Goal: Task Accomplishment & Management: Use online tool/utility

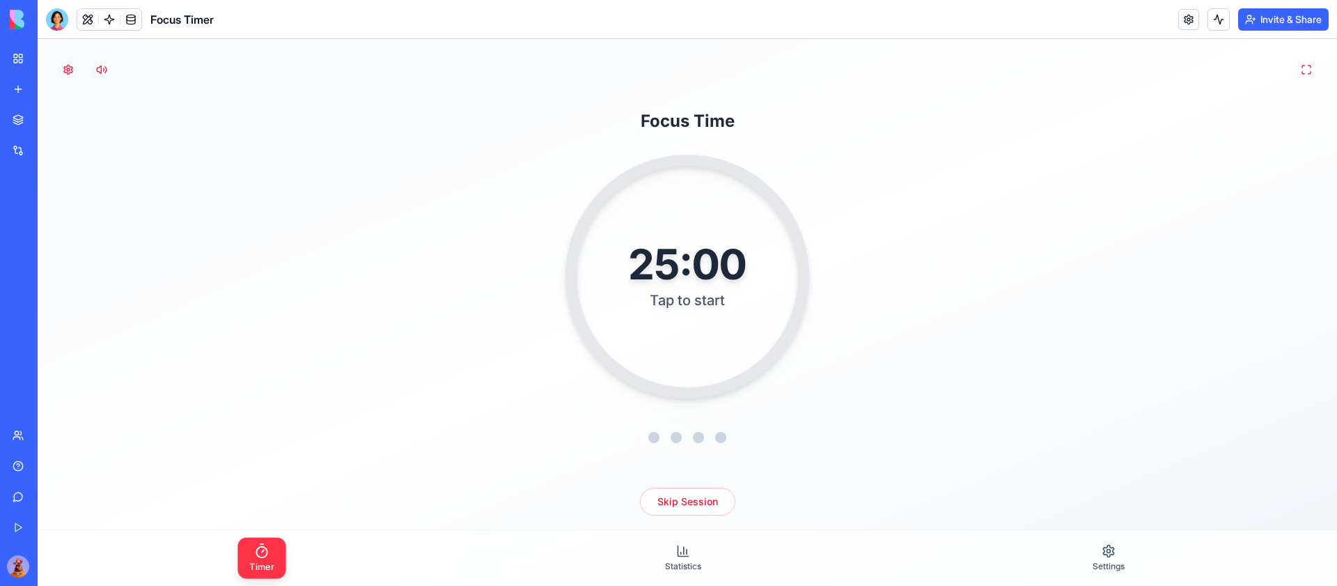
click at [258, 551] on icon at bounding box center [261, 550] width 16 height 16
click at [688, 276] on div "25:00" at bounding box center [686, 263] width 123 height 44
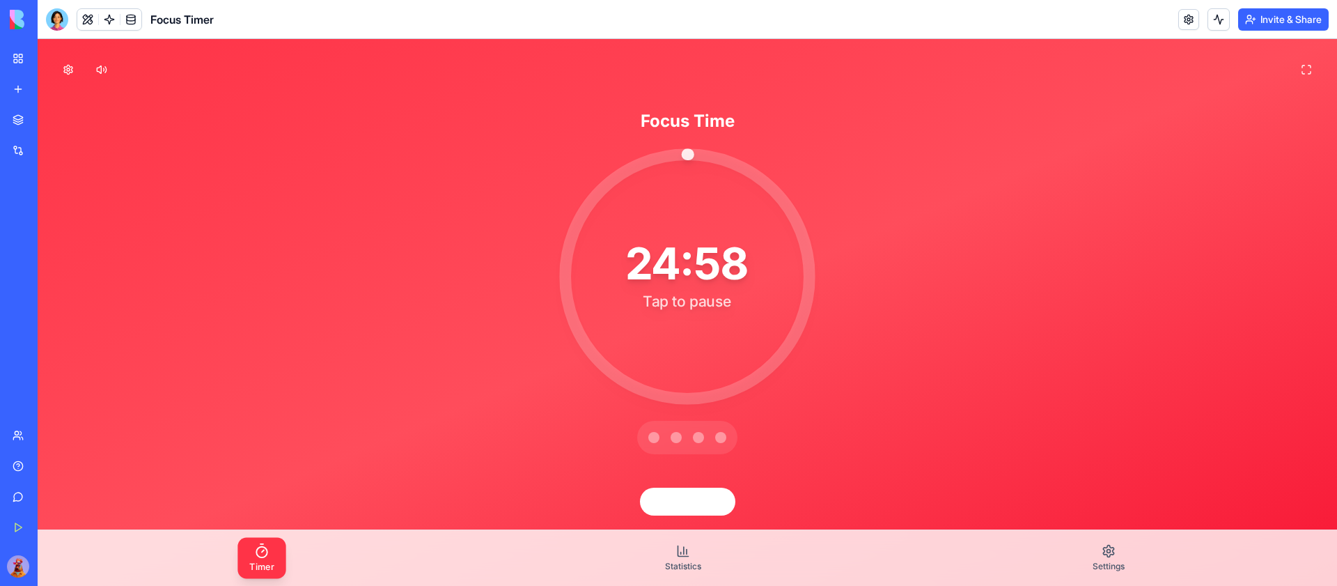
click at [688, 276] on div "24:58" at bounding box center [687, 263] width 122 height 44
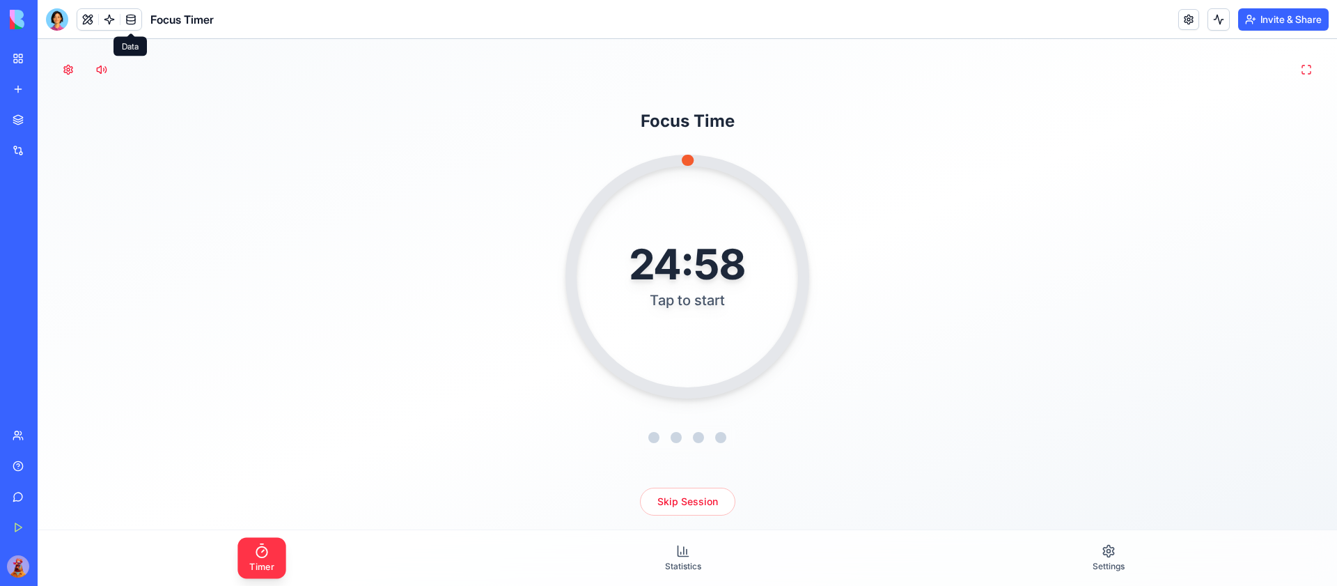
click at [128, 20] on link at bounding box center [130, 19] width 21 height 21
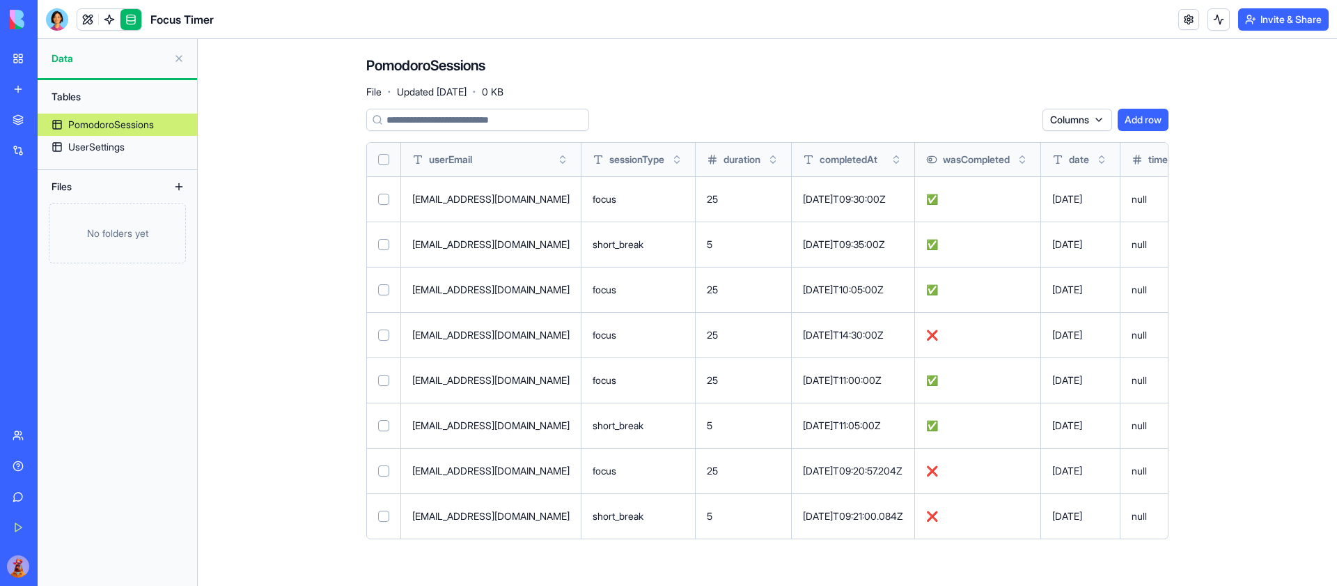
click at [128, 20] on link at bounding box center [130, 19] width 21 height 21
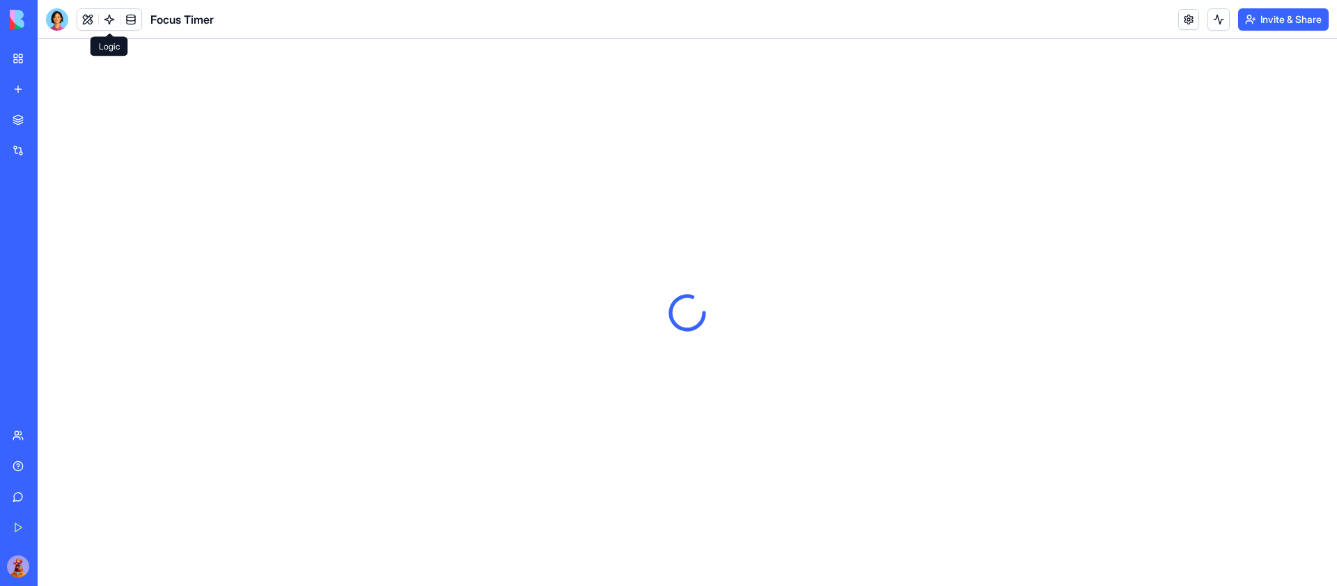
click at [113, 15] on link at bounding box center [109, 19] width 21 height 21
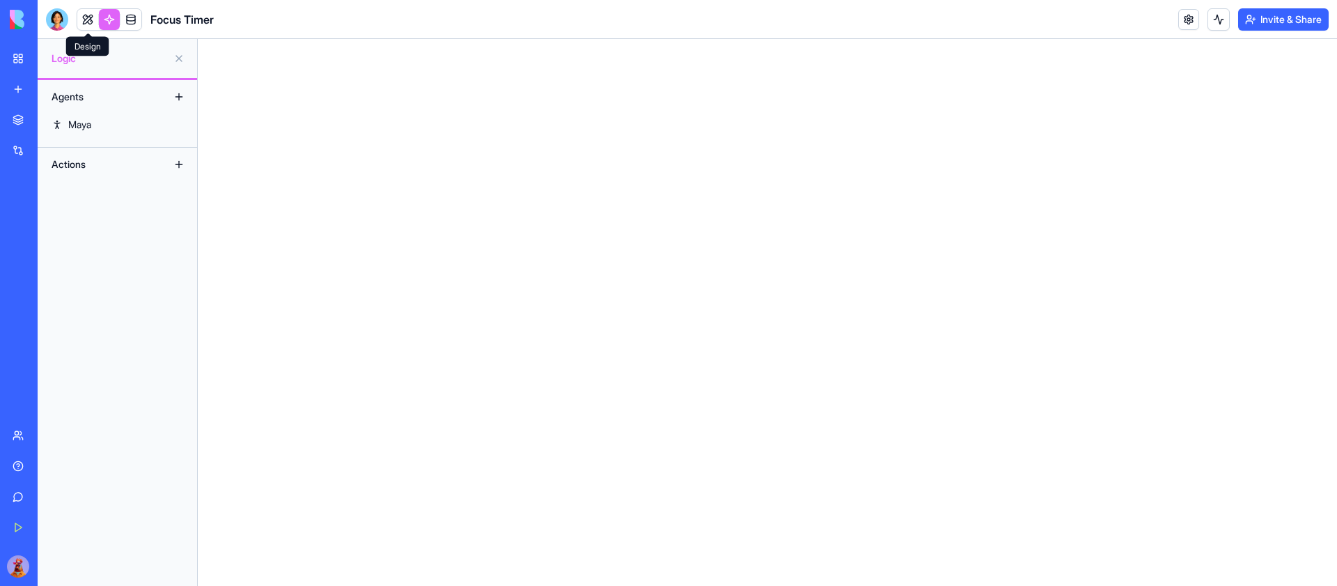
click at [91, 15] on link at bounding box center [87, 19] width 21 height 21
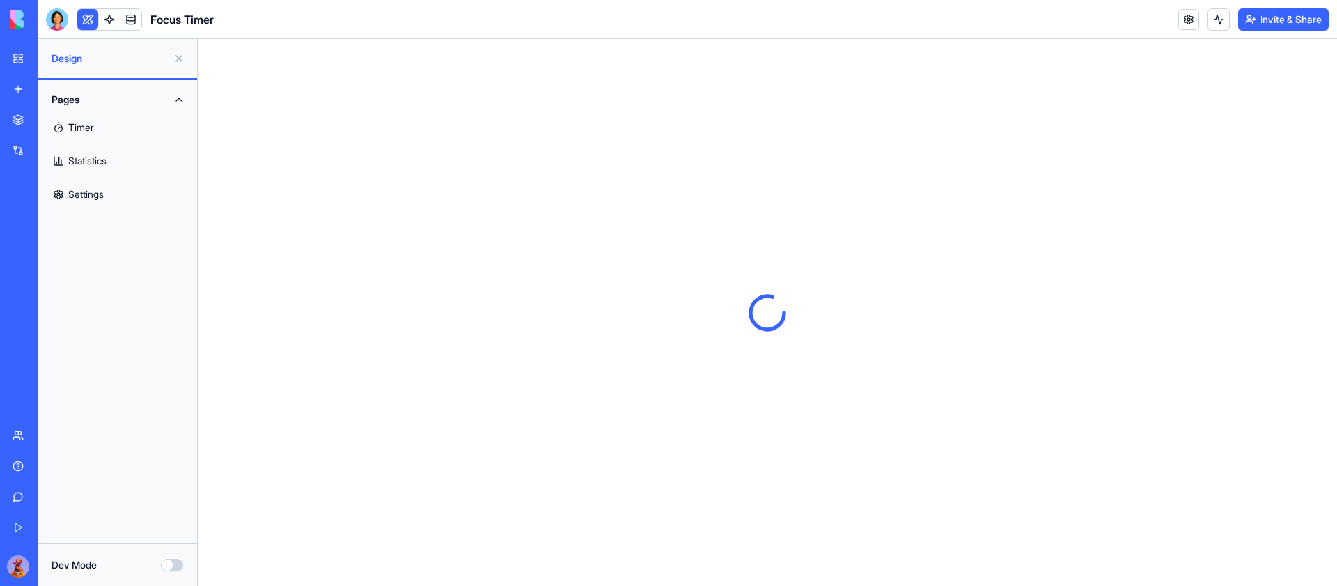
click at [138, 124] on link "Timer" at bounding box center [117, 127] width 143 height 33
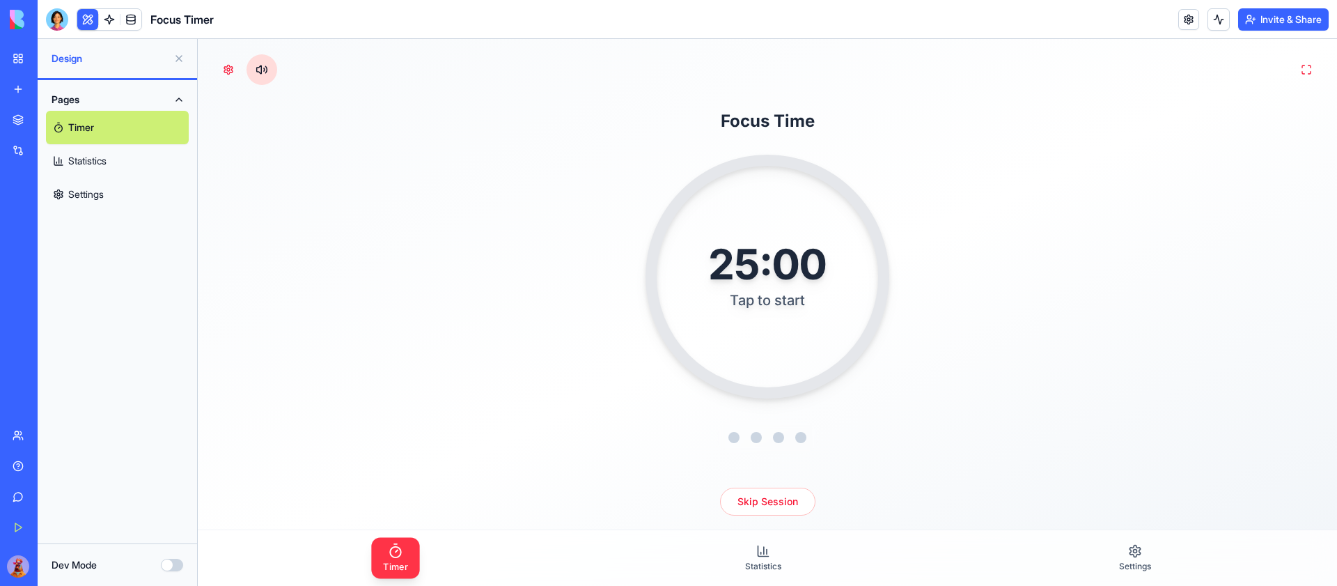
click at [259, 65] on button at bounding box center [261, 69] width 31 height 31
click at [223, 67] on button at bounding box center [228, 69] width 31 height 31
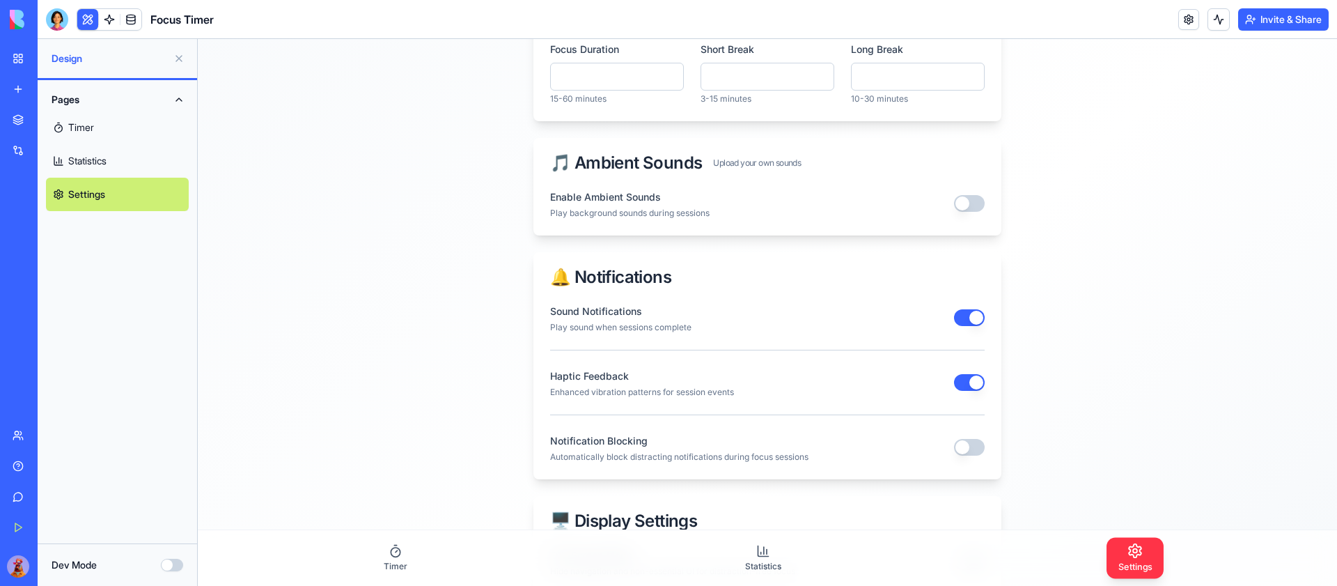
scroll to position [112, 0]
click at [969, 201] on button "button" at bounding box center [969, 204] width 31 height 17
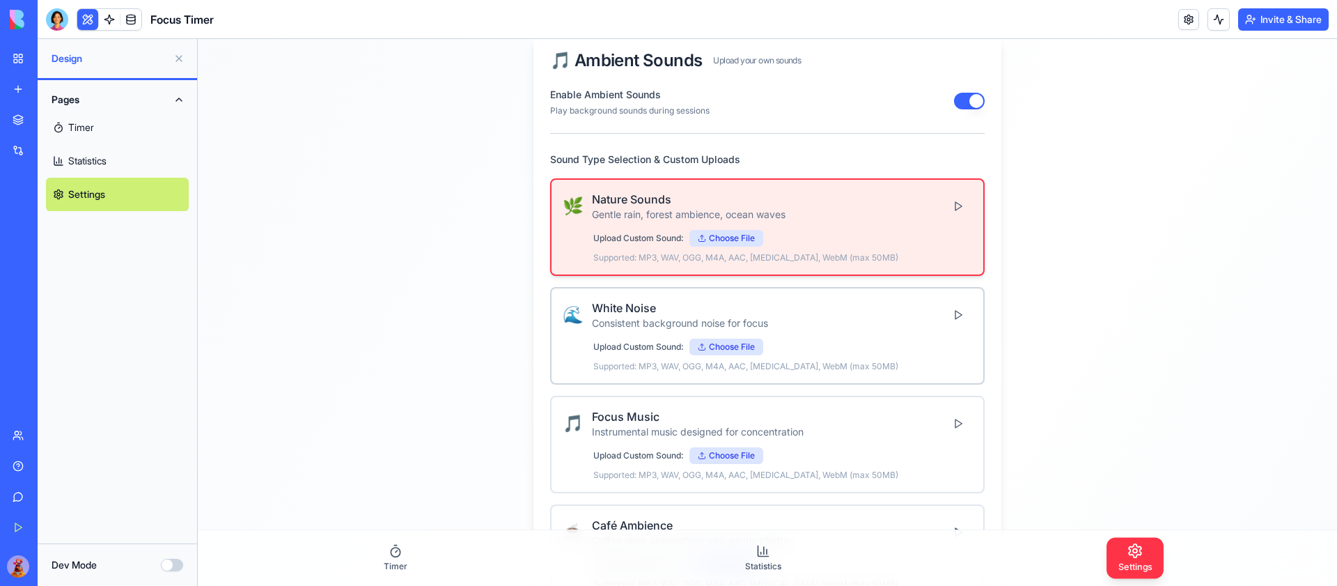
scroll to position [125, 0]
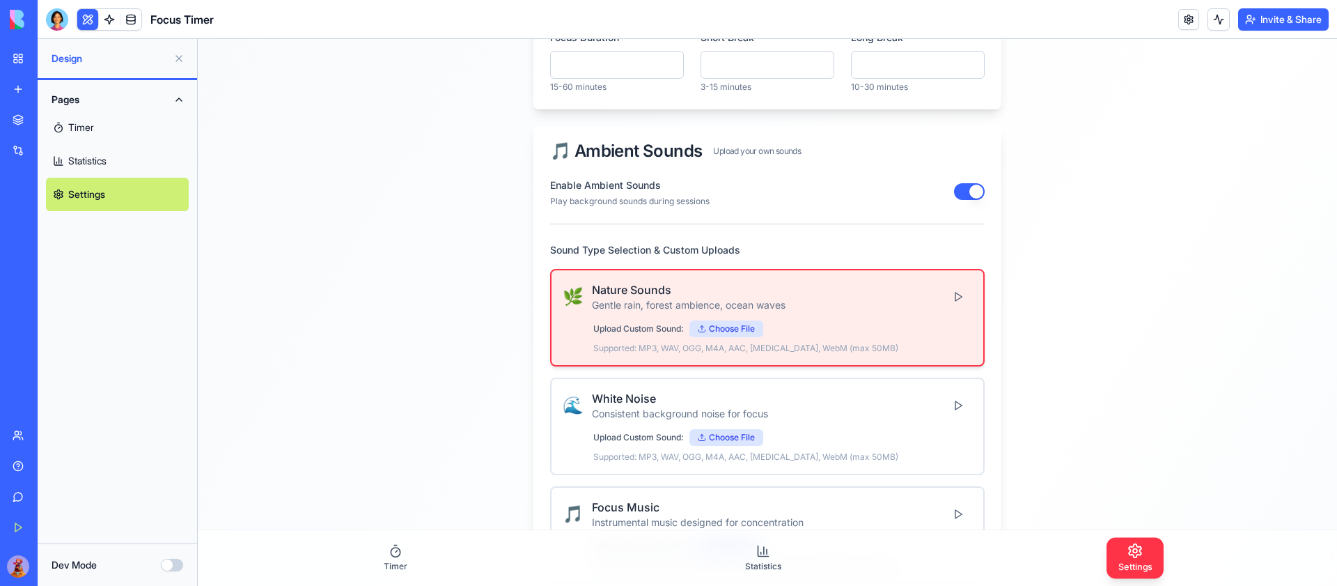
click at [968, 188] on button "button" at bounding box center [969, 191] width 31 height 17
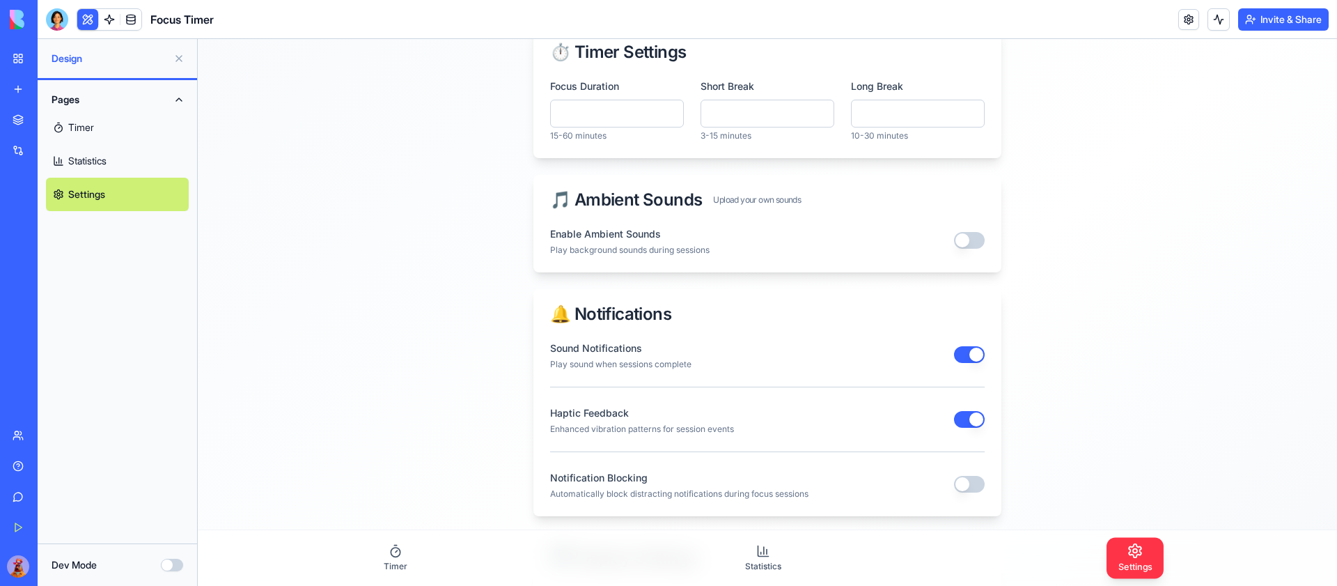
scroll to position [79, 0]
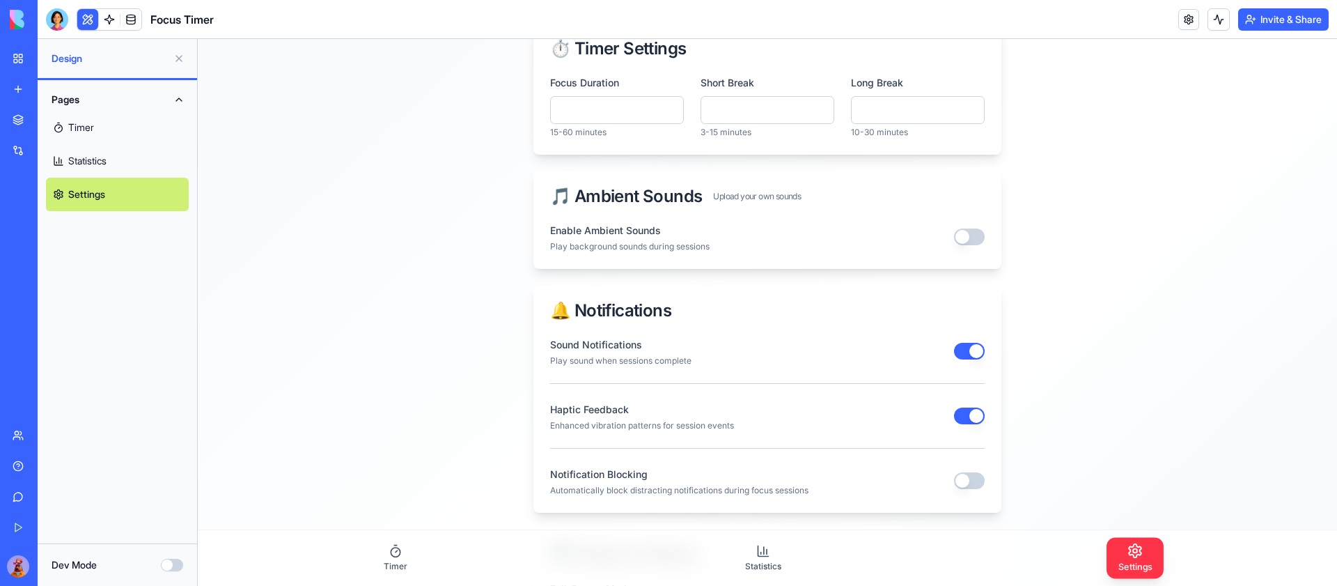
click at [964, 236] on button "button" at bounding box center [969, 236] width 31 height 17
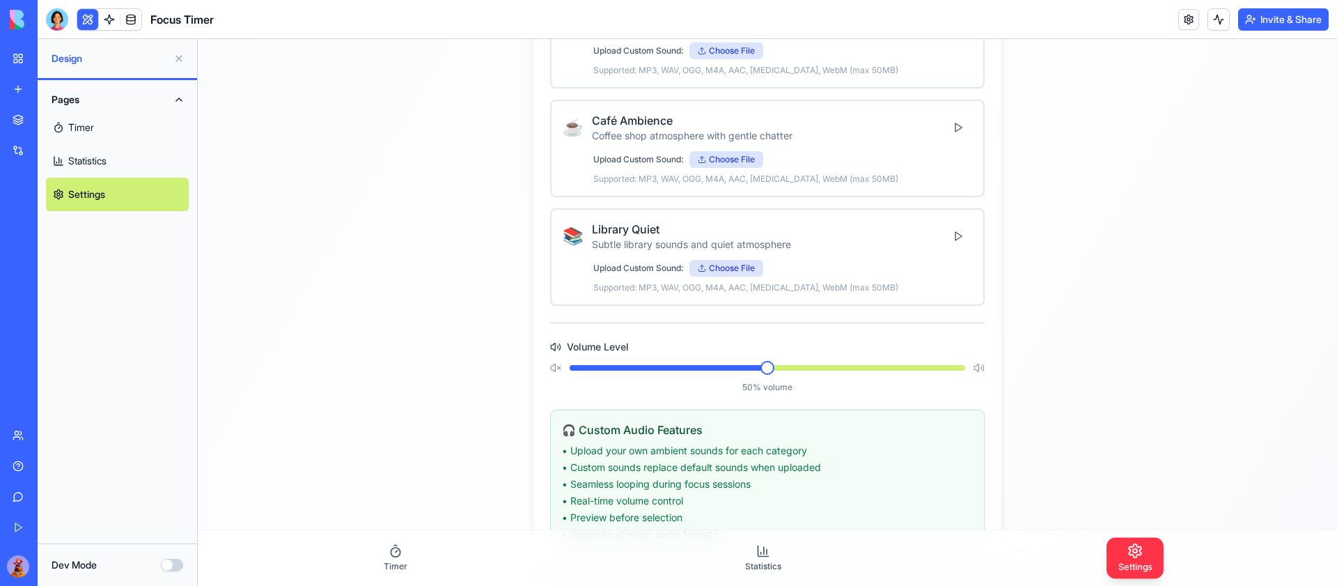
scroll to position [630, 0]
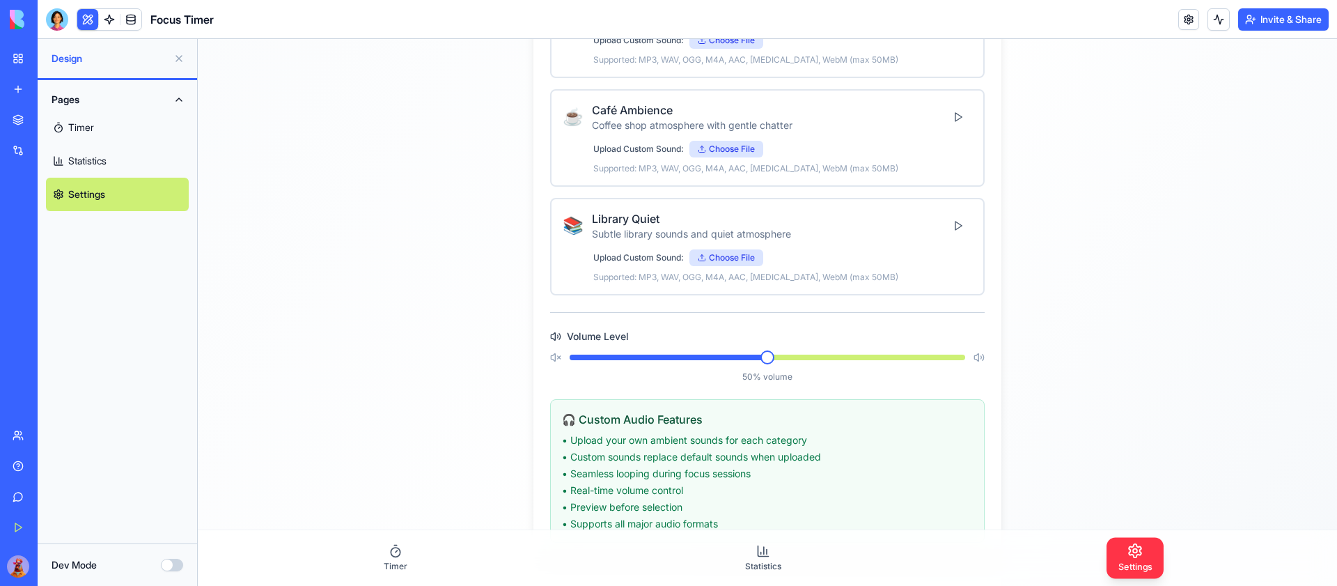
click at [904, 353] on div at bounding box center [767, 357] width 434 height 11
click at [892, 357] on span at bounding box center [767, 357] width 395 height 6
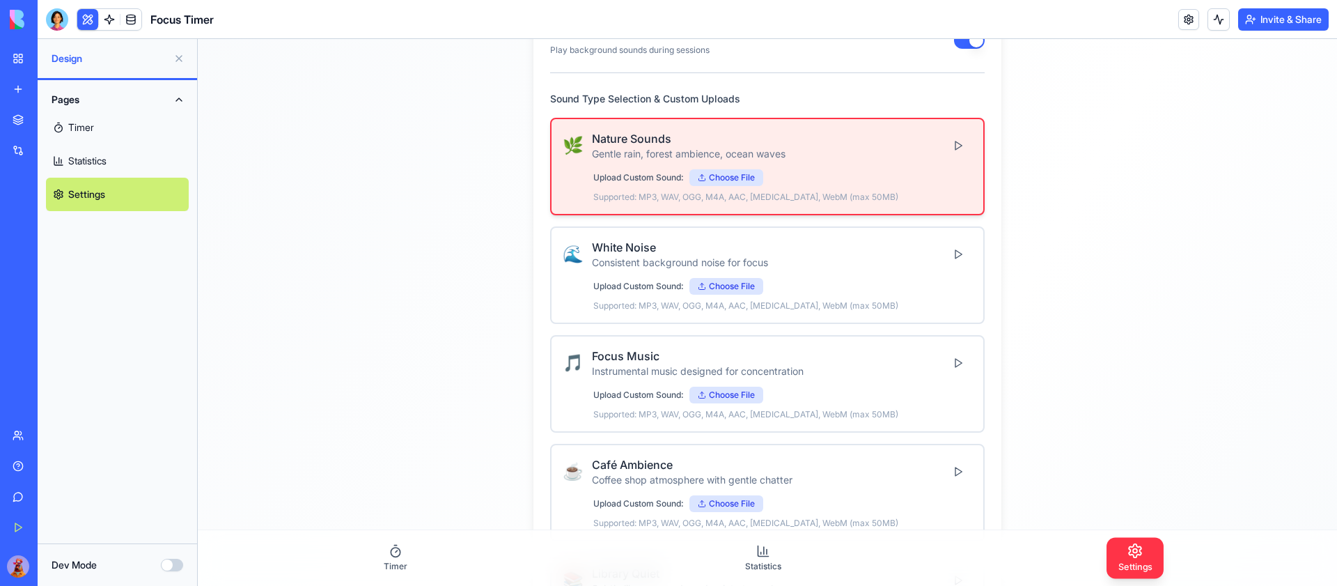
scroll to position [200, 0]
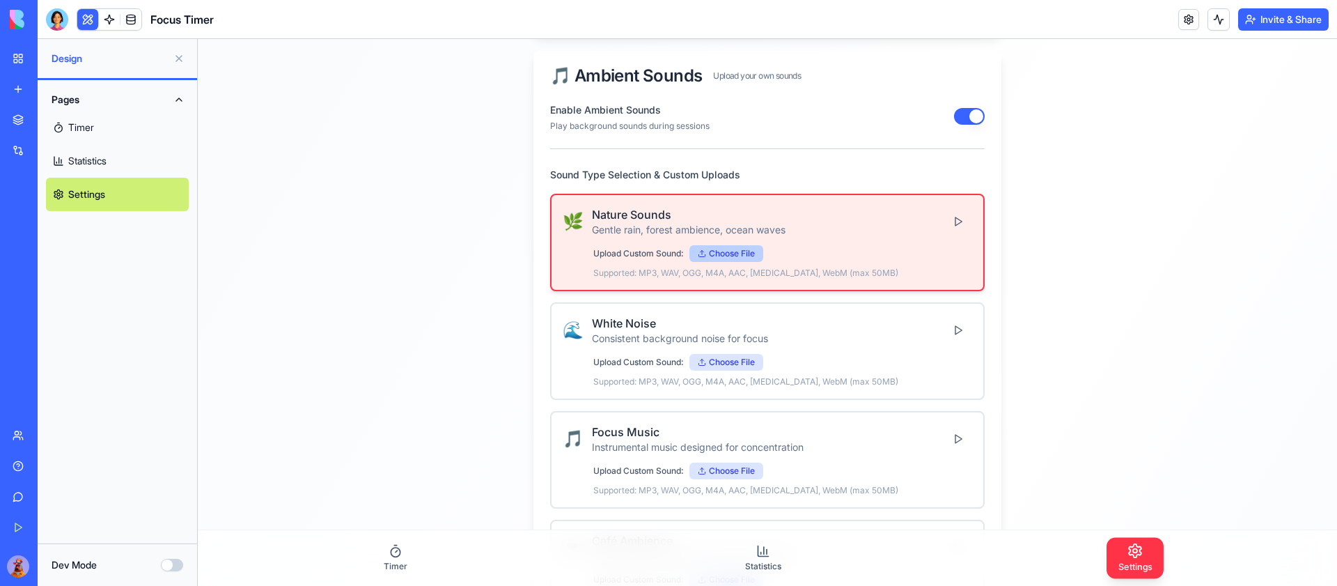
click at [727, 250] on label "Choose File" at bounding box center [726, 253] width 74 height 17
click at [198, 39] on input "Choose File" at bounding box center [198, 39] width 0 height 0
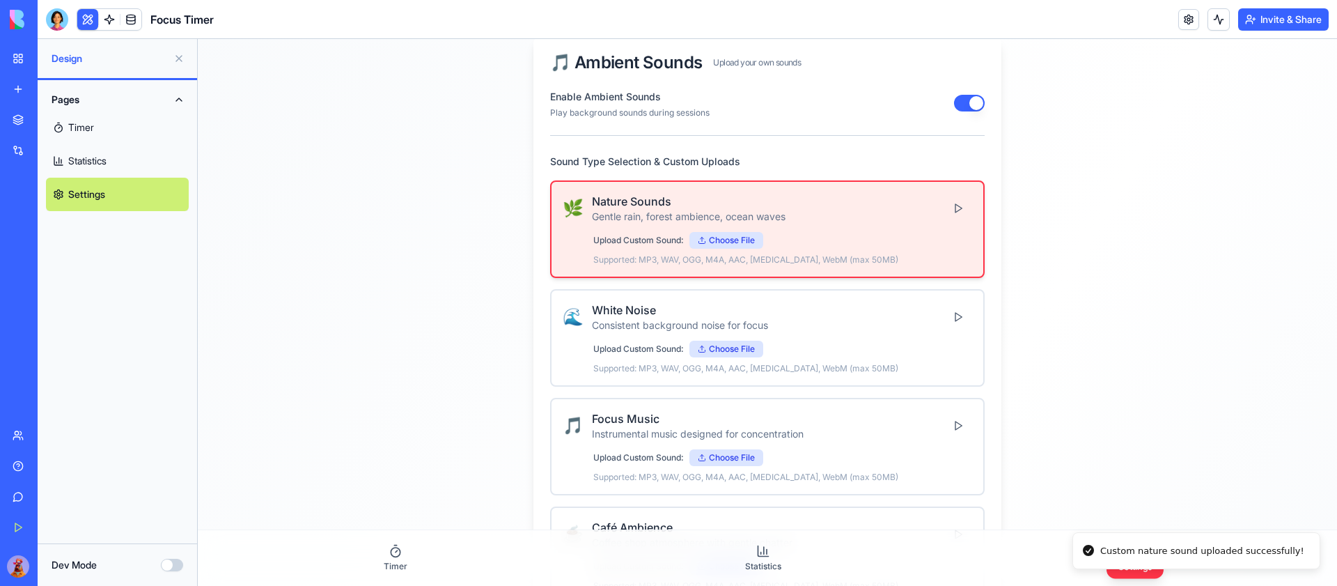
scroll to position [214, 0]
click at [961, 208] on button at bounding box center [958, 206] width 28 height 25
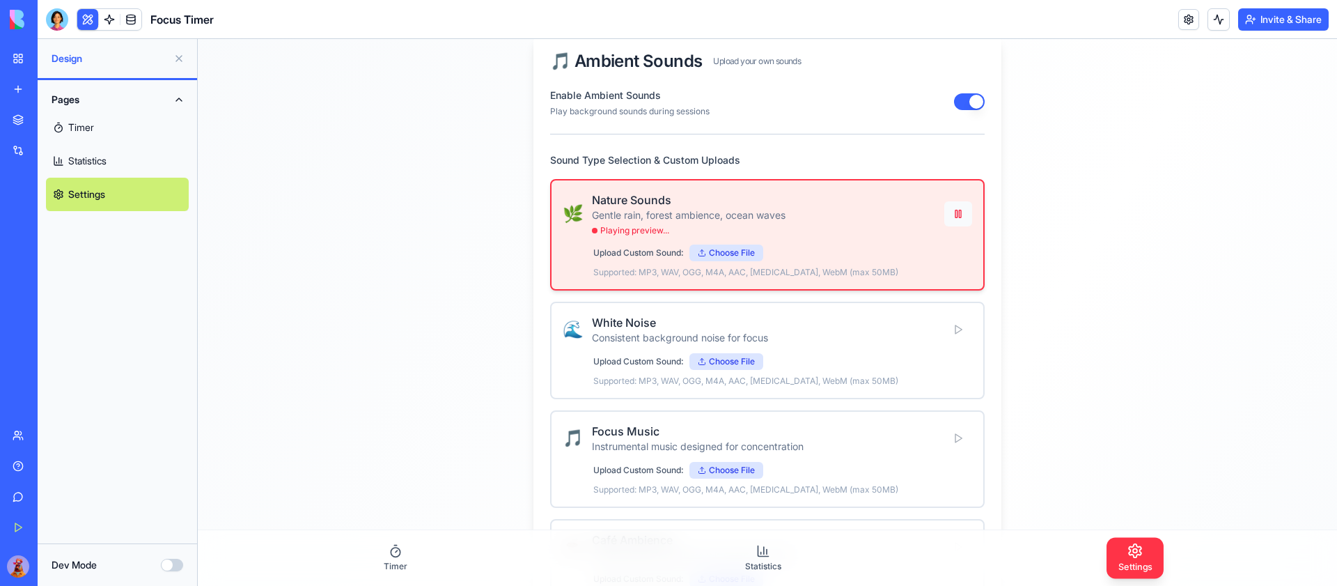
click at [956, 214] on button at bounding box center [958, 213] width 28 height 25
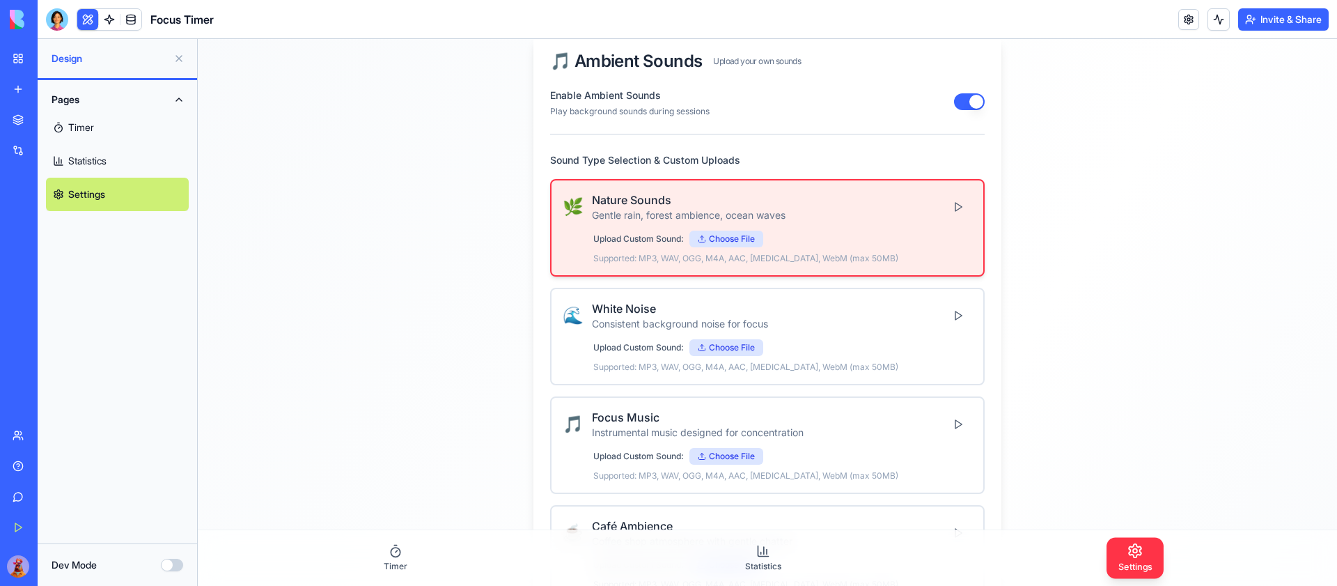
click at [954, 191] on div "🌿 Nature Sounds Gentle rain, forest ambience, ocean waves" at bounding box center [767, 206] width 409 height 31
click at [954, 205] on button at bounding box center [958, 206] width 28 height 25
click at [960, 204] on button at bounding box center [958, 206] width 28 height 25
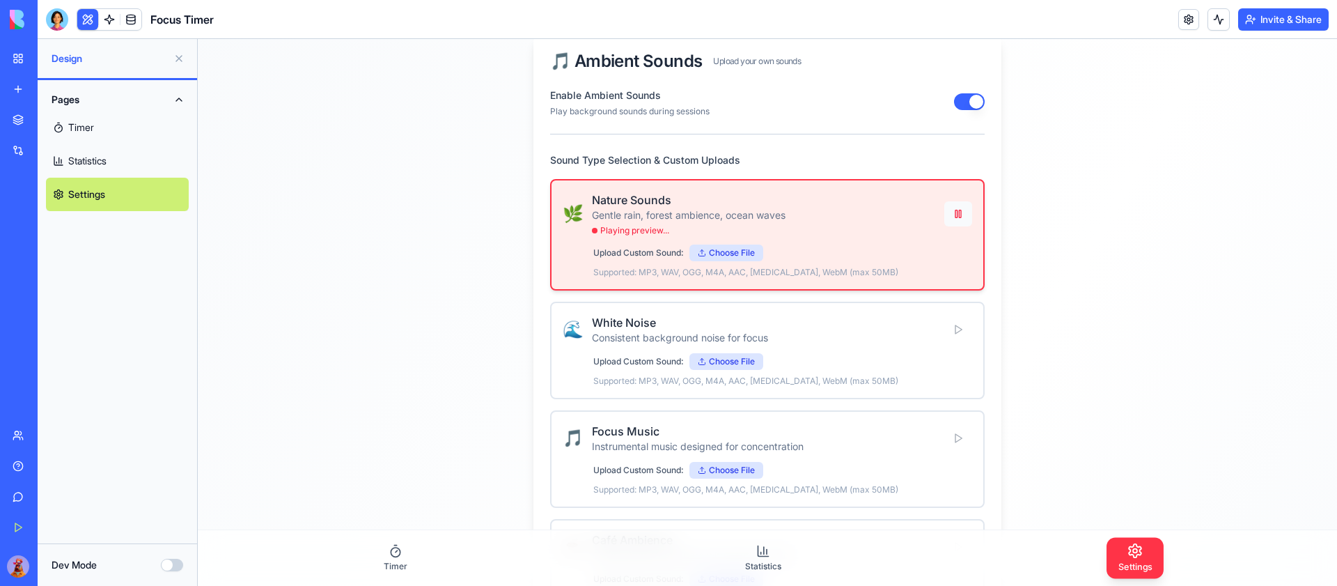
click at [960, 216] on button at bounding box center [958, 213] width 28 height 25
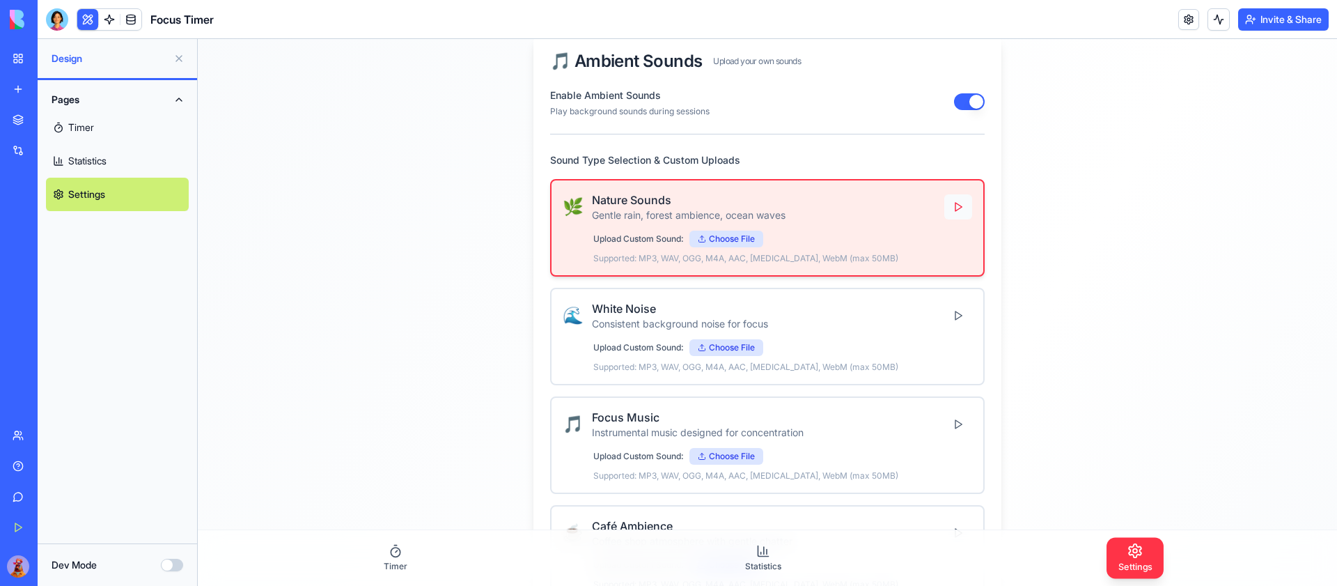
click at [958, 207] on button at bounding box center [958, 206] width 28 height 25
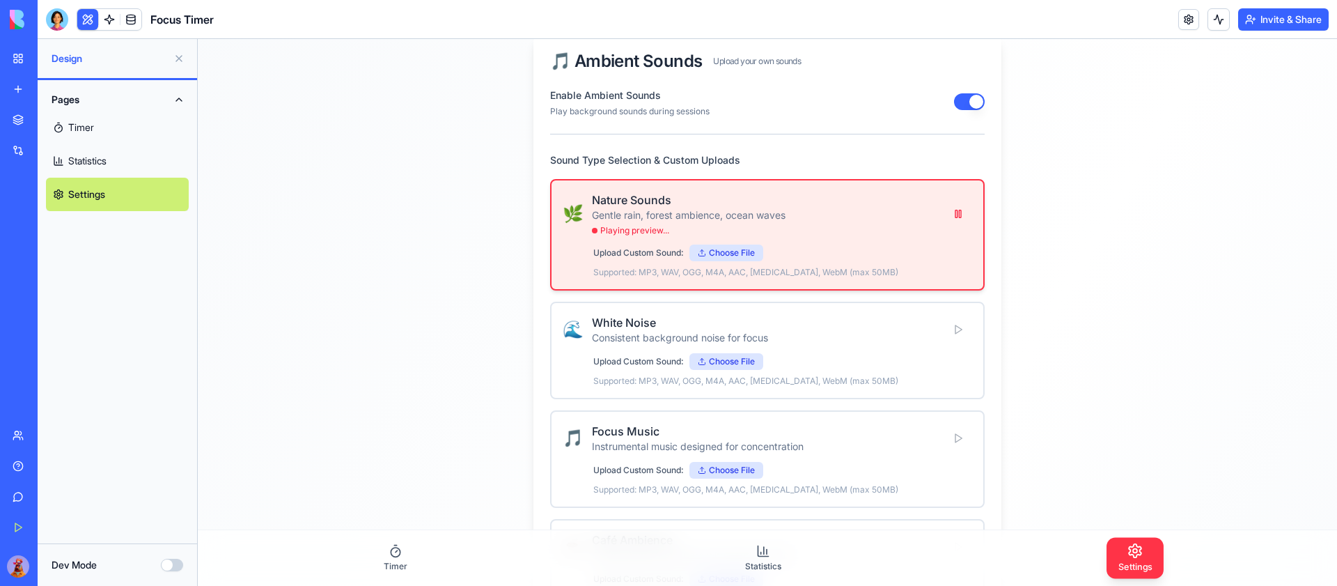
click at [69, 125] on link "Timer" at bounding box center [117, 127] width 143 height 33
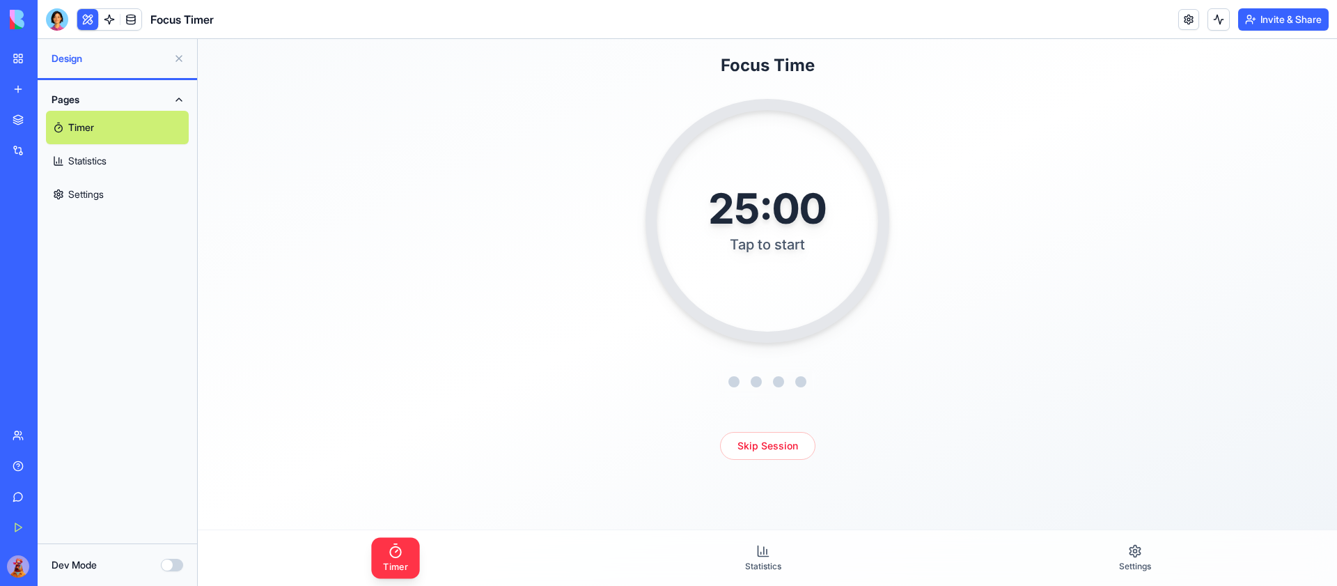
scroll to position [56, 0]
click at [697, 278] on div "25:00 Tap to start" at bounding box center [767, 221] width 256 height 256
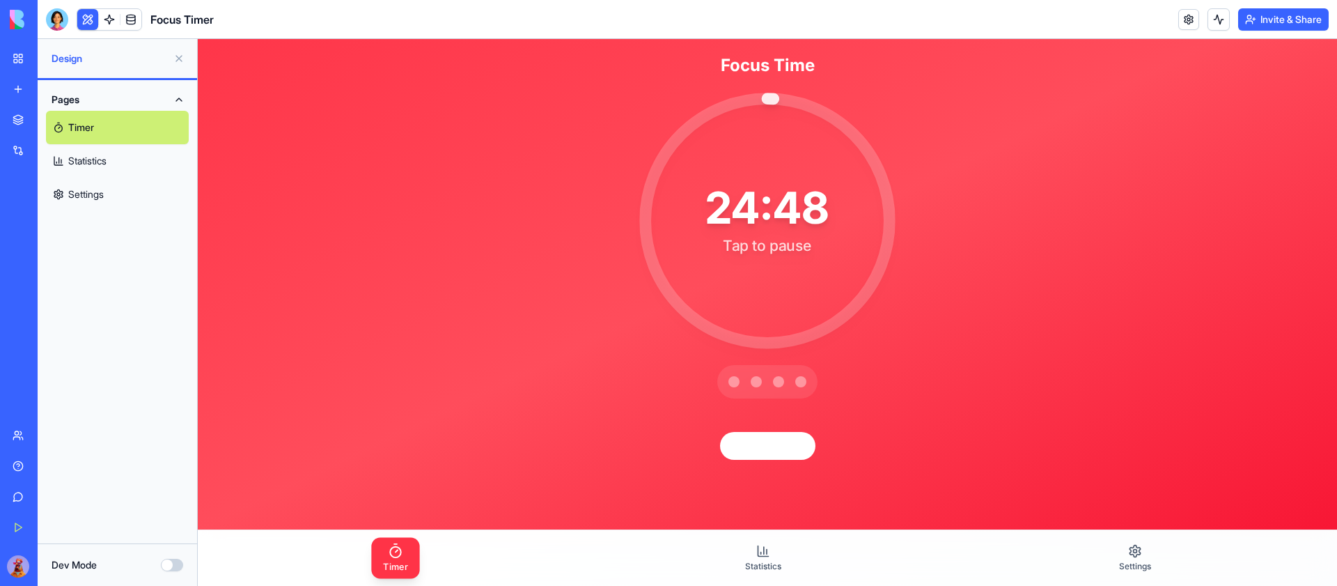
drag, startPoint x: 786, startPoint y: 105, endPoint x: 862, endPoint y: 148, distance: 87.0
click at [852, 150] on div "24:48 Tap to pause" at bounding box center [767, 221] width 256 height 256
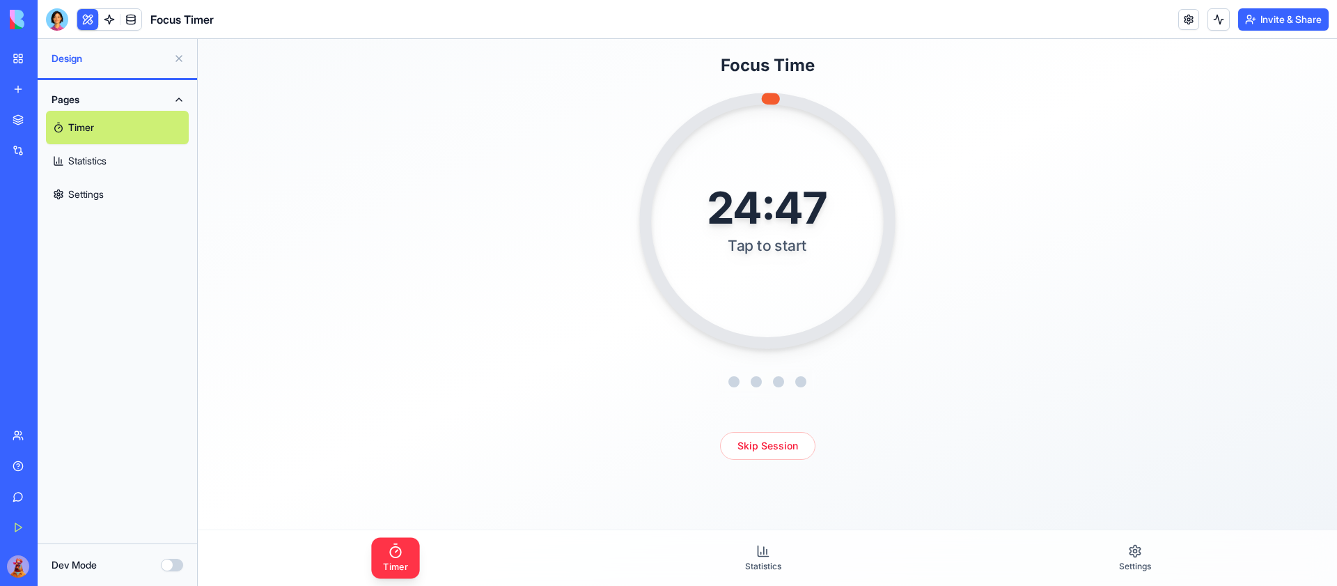
click at [862, 148] on div "24:47 Tap to start" at bounding box center [767, 221] width 256 height 256
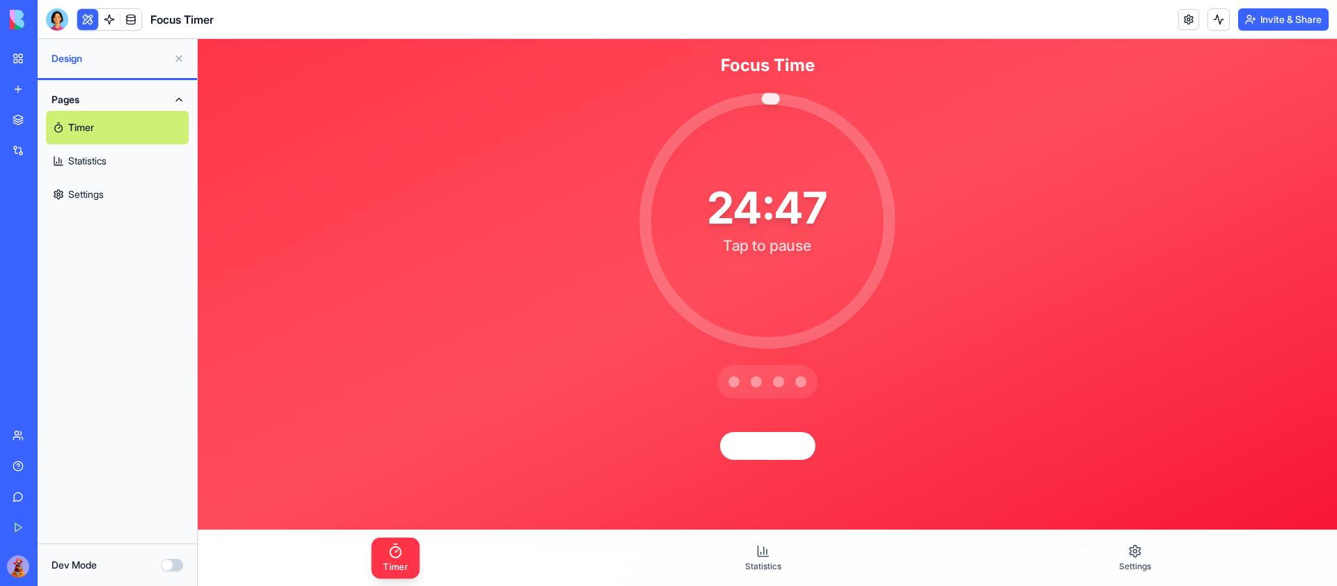
click at [870, 185] on div "24:47 Tap to pause" at bounding box center [767, 221] width 256 height 256
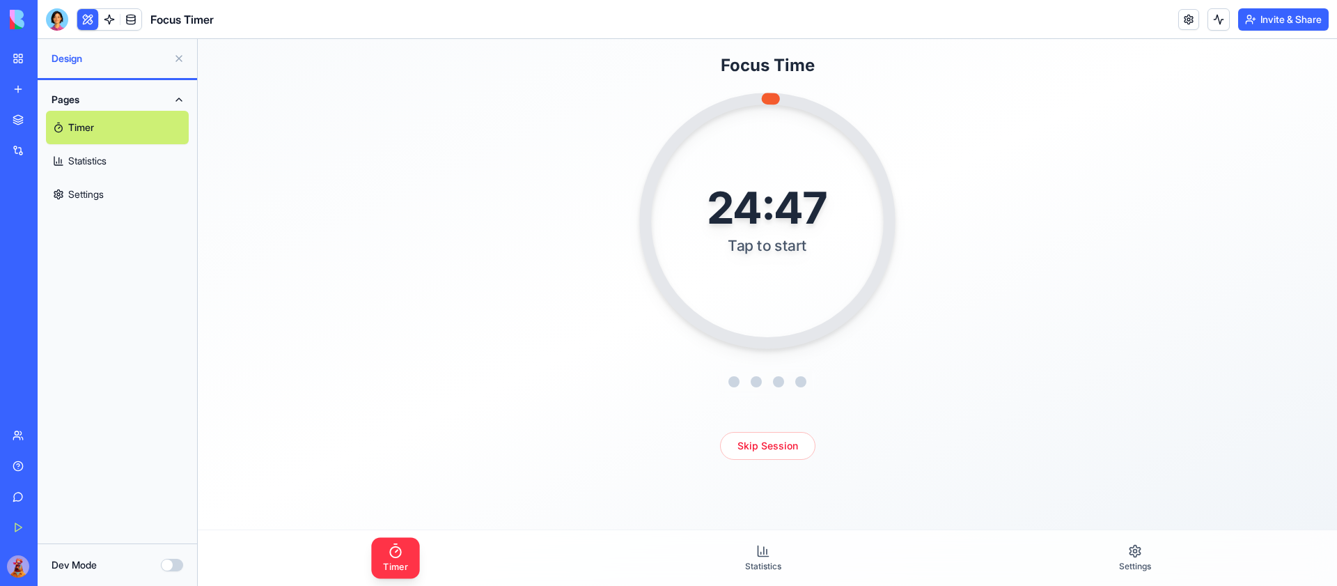
click at [808, 243] on div "Tap to start" at bounding box center [767, 245] width 120 height 20
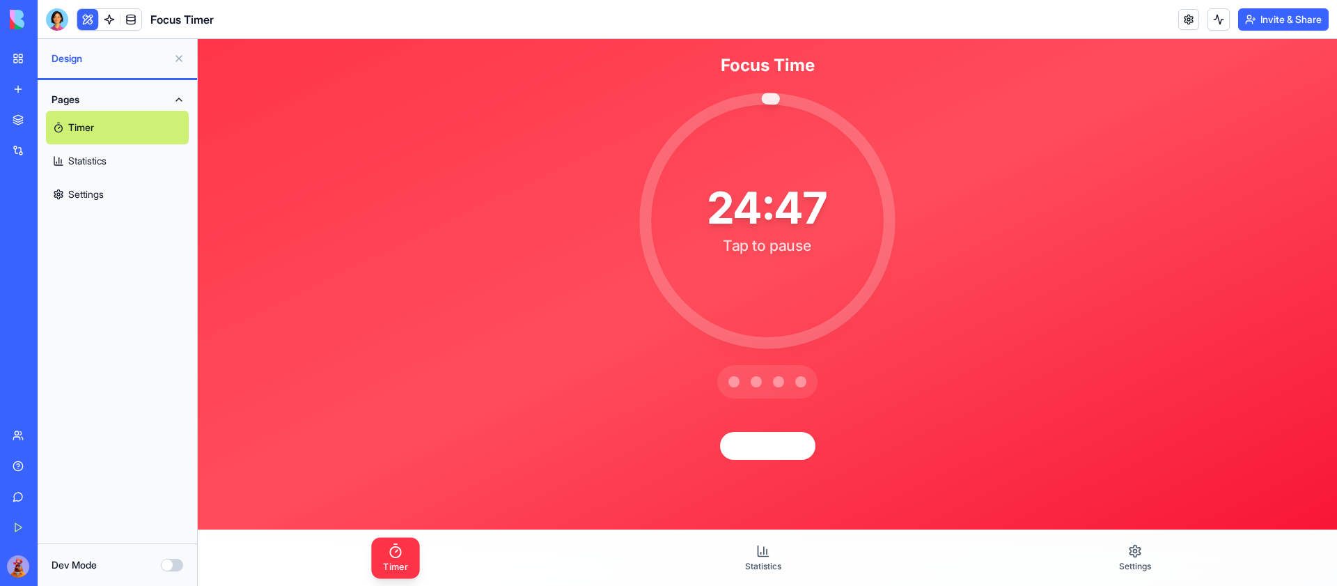
click at [808, 243] on div "Tap to pause" at bounding box center [767, 245] width 120 height 20
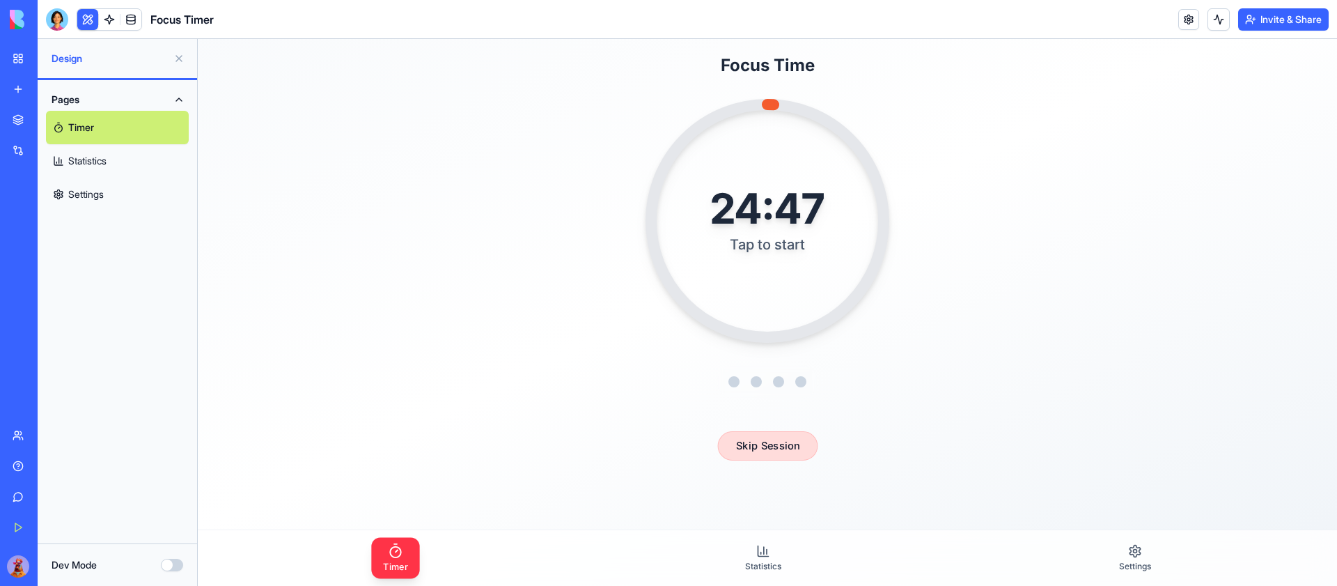
click at [753, 446] on button "Skip Session" at bounding box center [767, 445] width 100 height 29
click at [777, 440] on button "Skip Session" at bounding box center [767, 445] width 100 height 29
click at [765, 443] on button "Skip Session" at bounding box center [767, 445] width 100 height 29
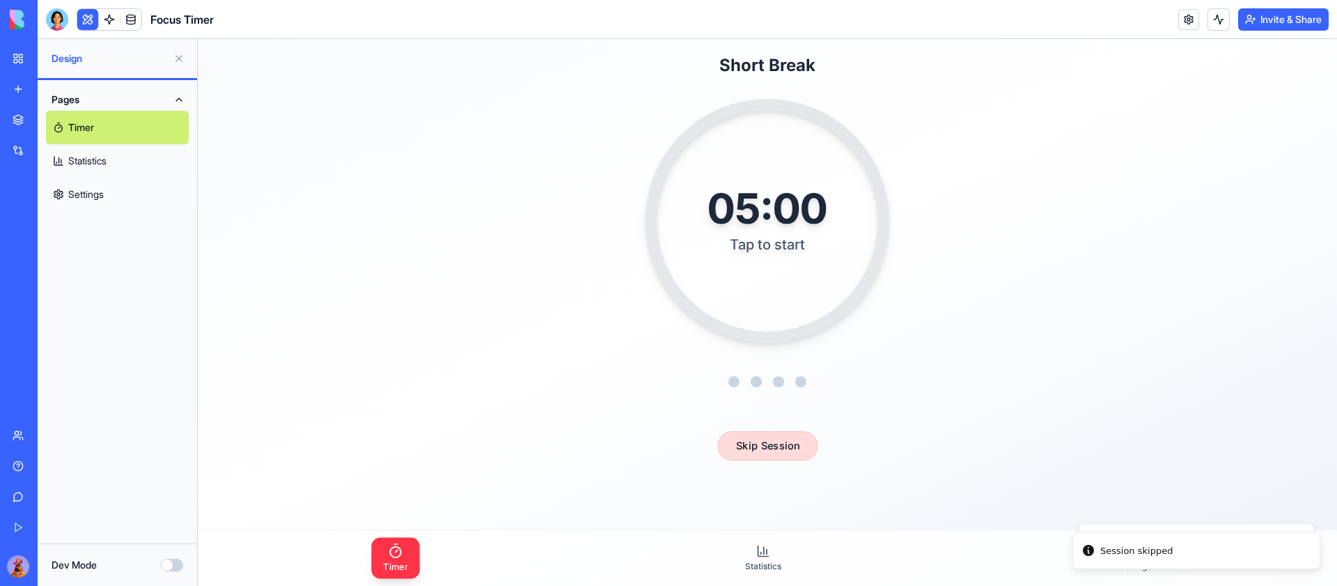
click at [765, 443] on button "Skip Session" at bounding box center [767, 445] width 100 height 29
click at [757, 237] on div "Tap to start" at bounding box center [766, 245] width 123 height 20
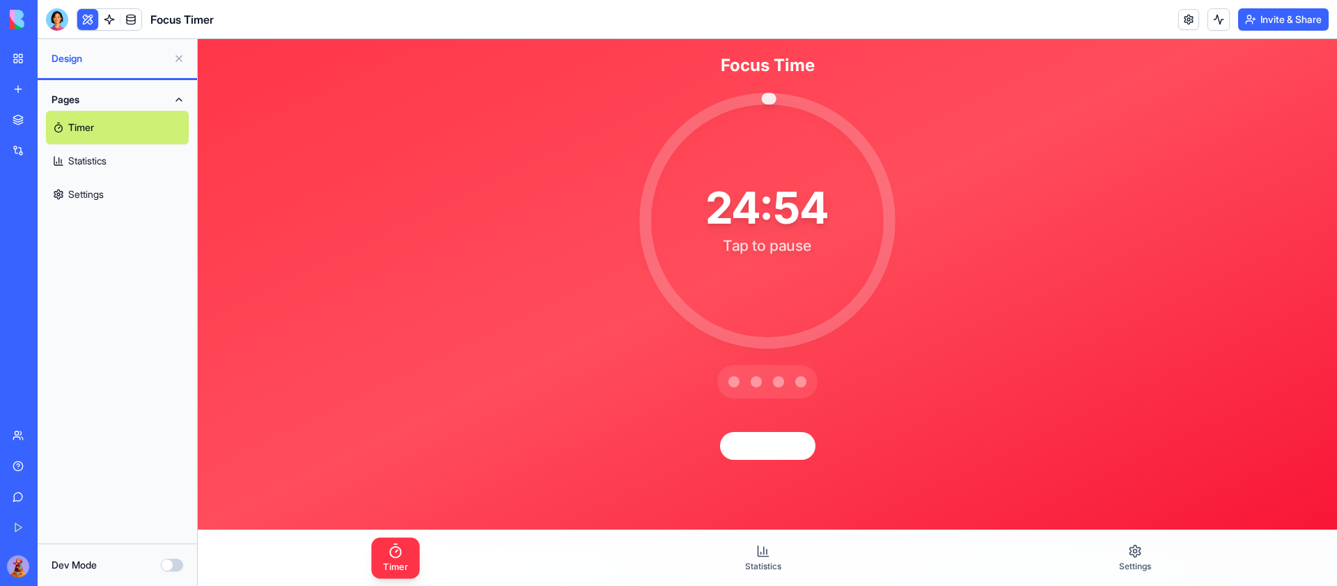
click at [769, 239] on div "Tap to pause" at bounding box center [767, 245] width 123 height 20
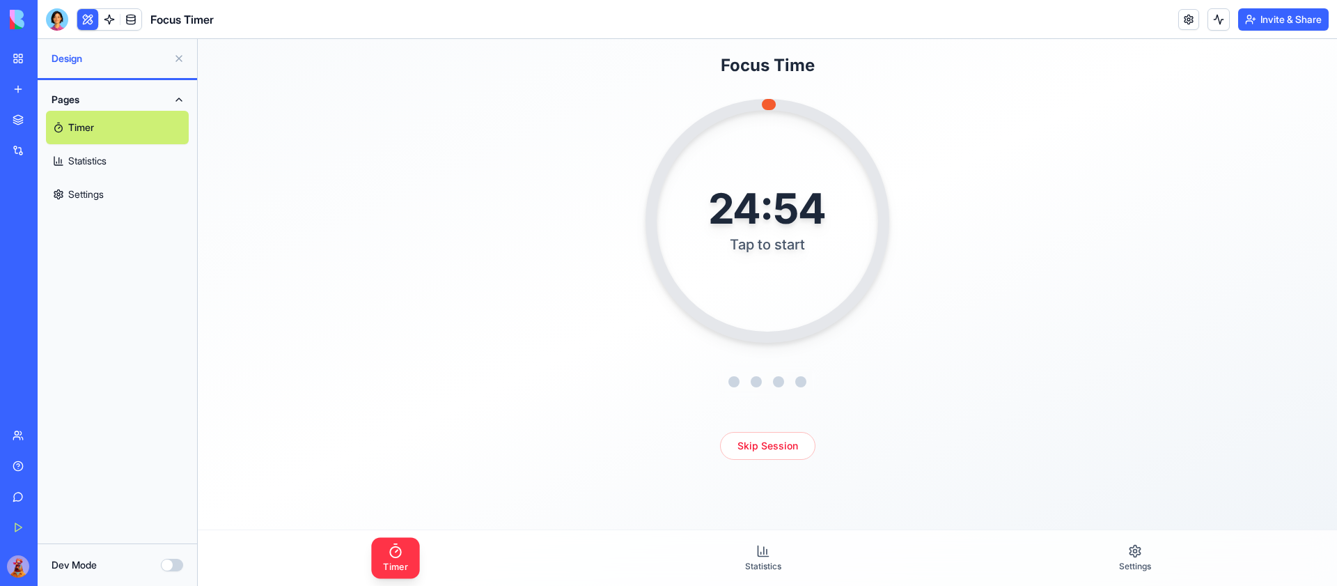
click at [141, 180] on link "Settings" at bounding box center [117, 194] width 143 height 33
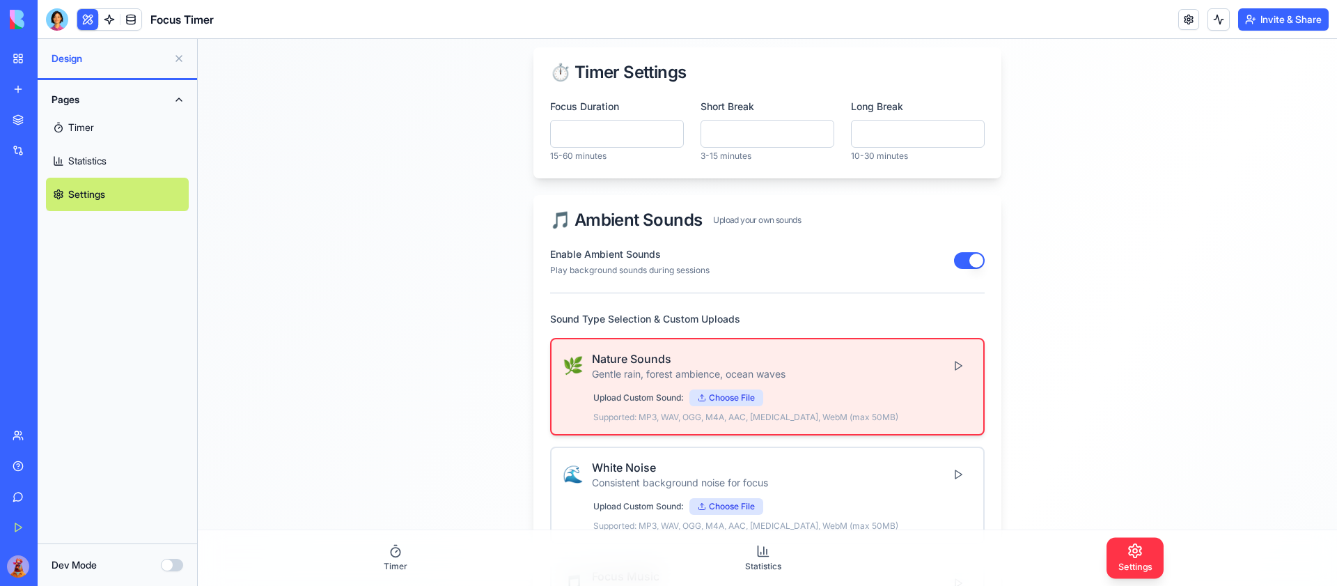
click at [1131, 558] on link "Settings" at bounding box center [1134, 557] width 57 height 41
click at [1116, 548] on link "Settings" at bounding box center [1134, 557] width 57 height 41
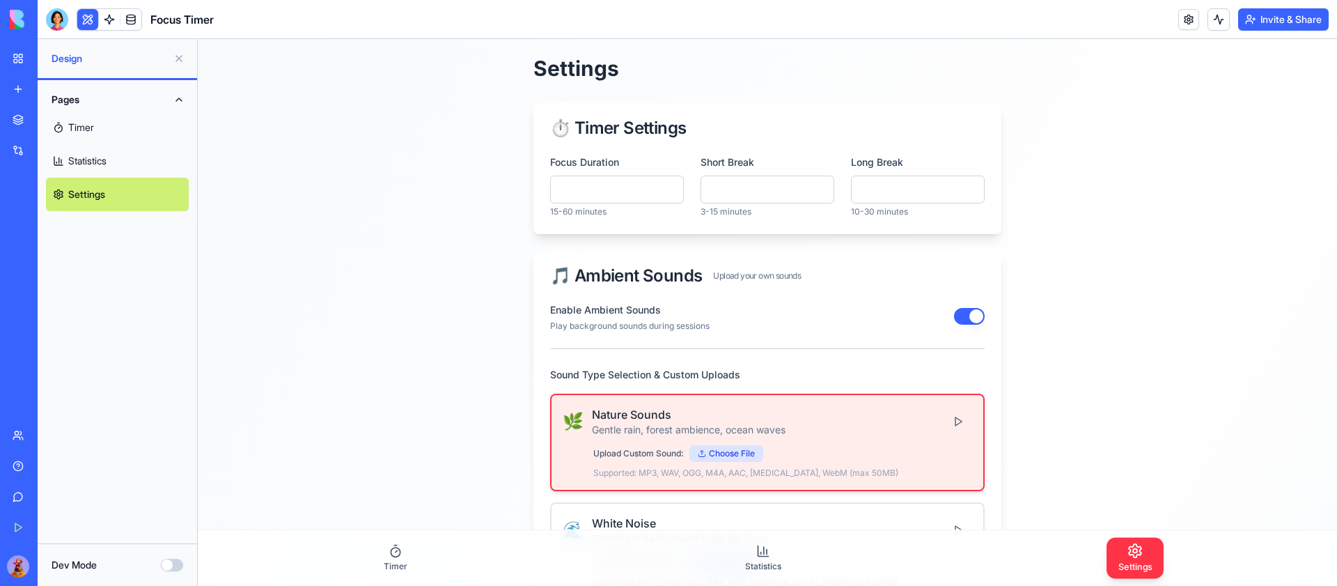
click at [105, 166] on link "Statistics" at bounding box center [117, 160] width 143 height 33
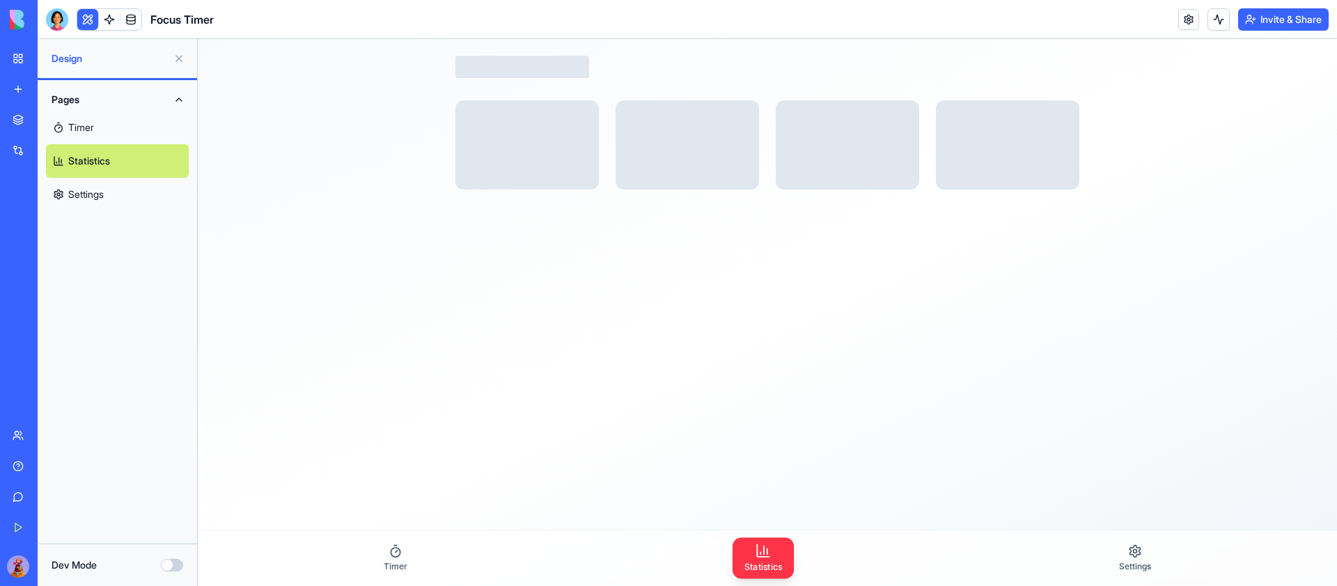
click at [118, 123] on link "Timer" at bounding box center [117, 127] width 143 height 33
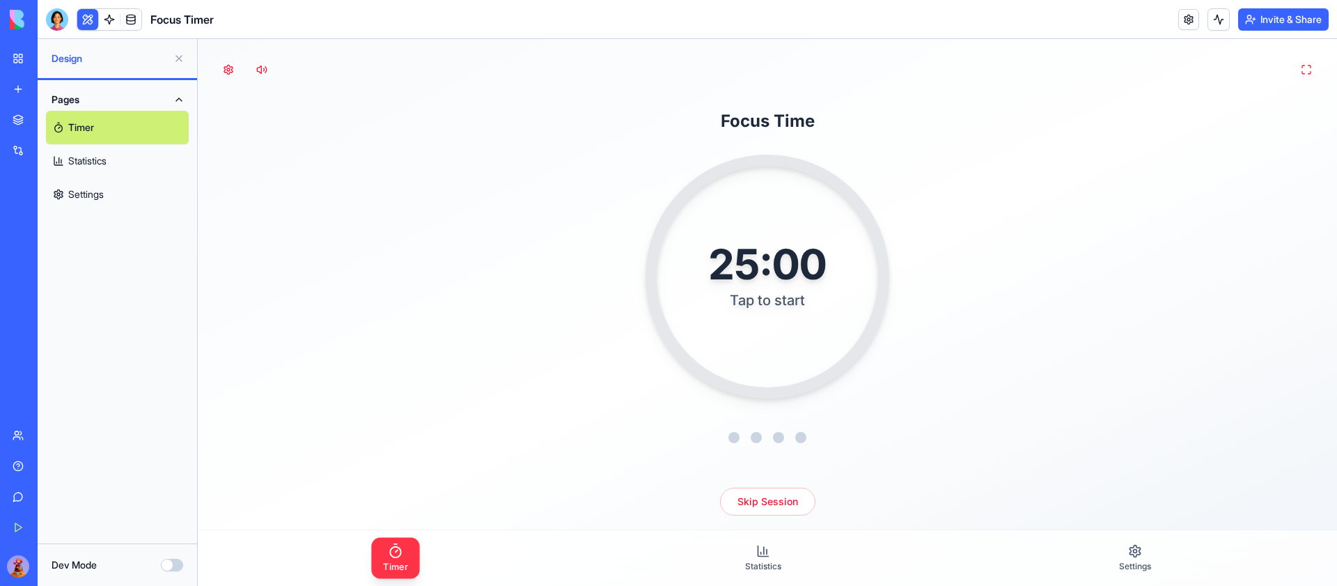
click at [116, 147] on link "Statistics" at bounding box center [117, 160] width 143 height 33
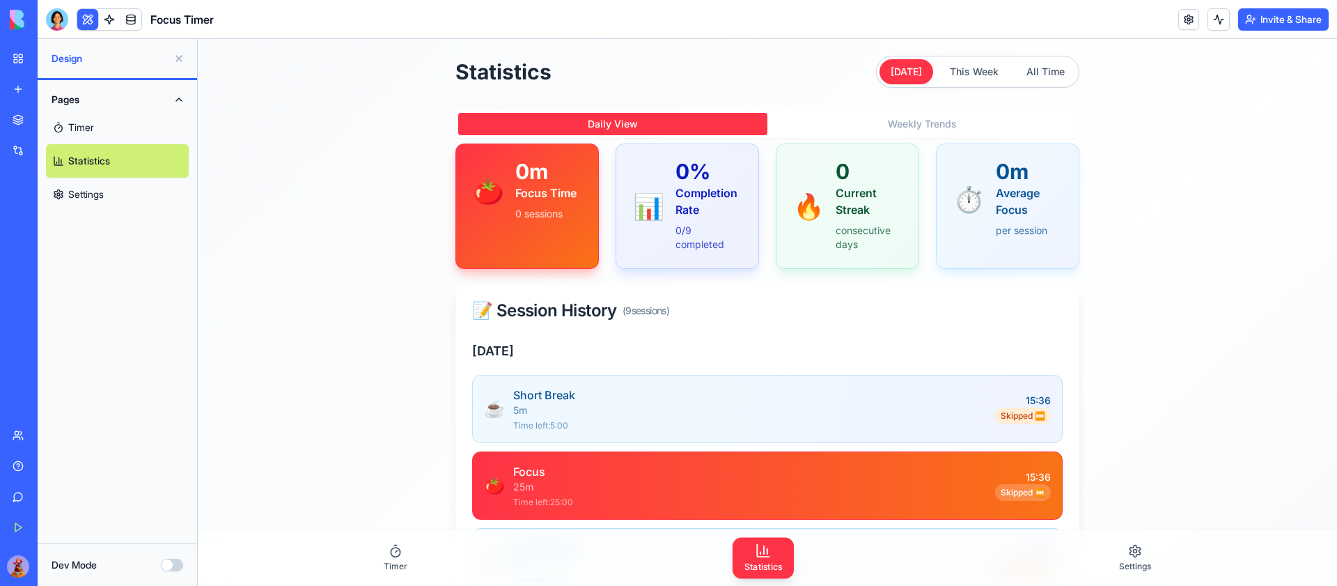
click at [939, 127] on button "Weekly Trends" at bounding box center [921, 124] width 309 height 22
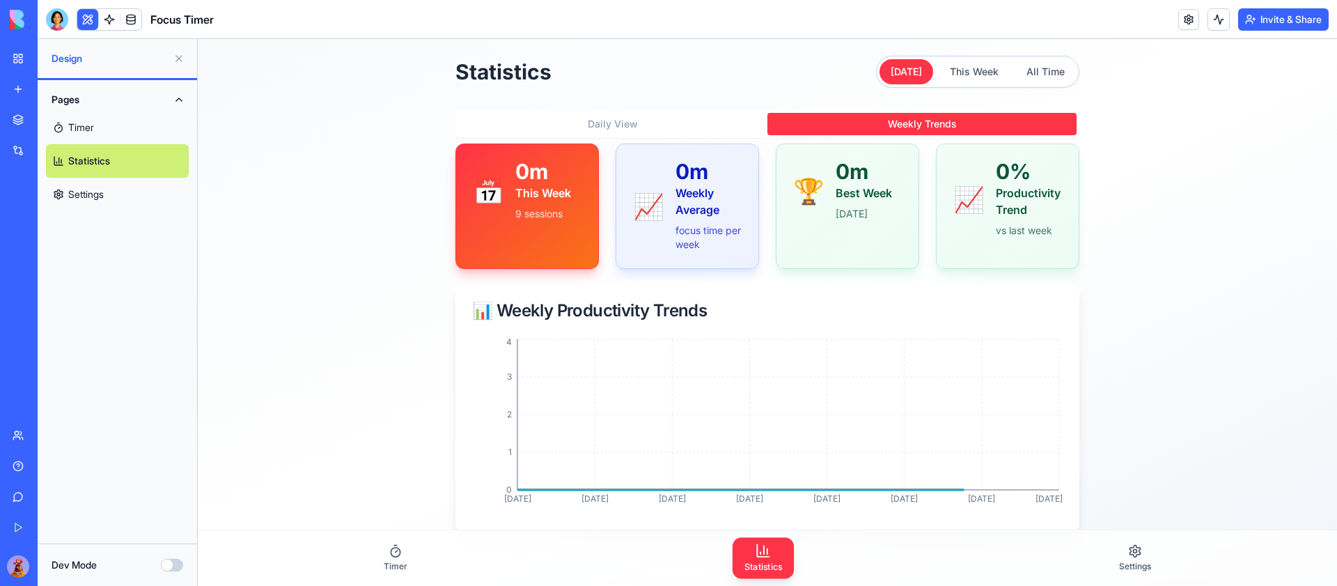
click at [608, 106] on div "Statistics [DATE] This Week All Time Daily View Weekly Trends 📅 0m This Week 9 …" at bounding box center [767, 293] width 624 height 475
click at [601, 118] on button "Daily View" at bounding box center [612, 124] width 309 height 22
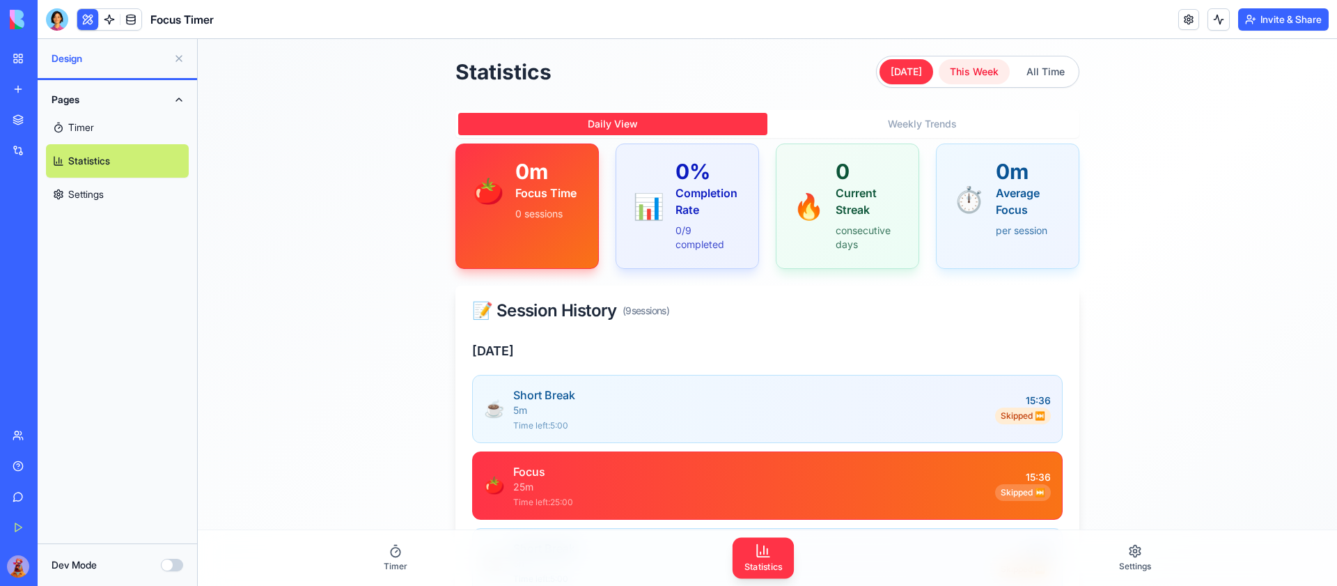
click at [1002, 81] on button "This Week" at bounding box center [973, 71] width 71 height 25
click at [1049, 72] on button "All Time" at bounding box center [1045, 71] width 61 height 25
click at [876, 54] on div "Statistics [DATE] This Week All Time Daily View Weekly Trends 🍅 0m Focus Time 0…" at bounding box center [767, 575] width 1139 height 1072
click at [922, 70] on button "[DATE]" at bounding box center [906, 71] width 54 height 25
click at [122, 203] on link "Settings" at bounding box center [117, 194] width 143 height 33
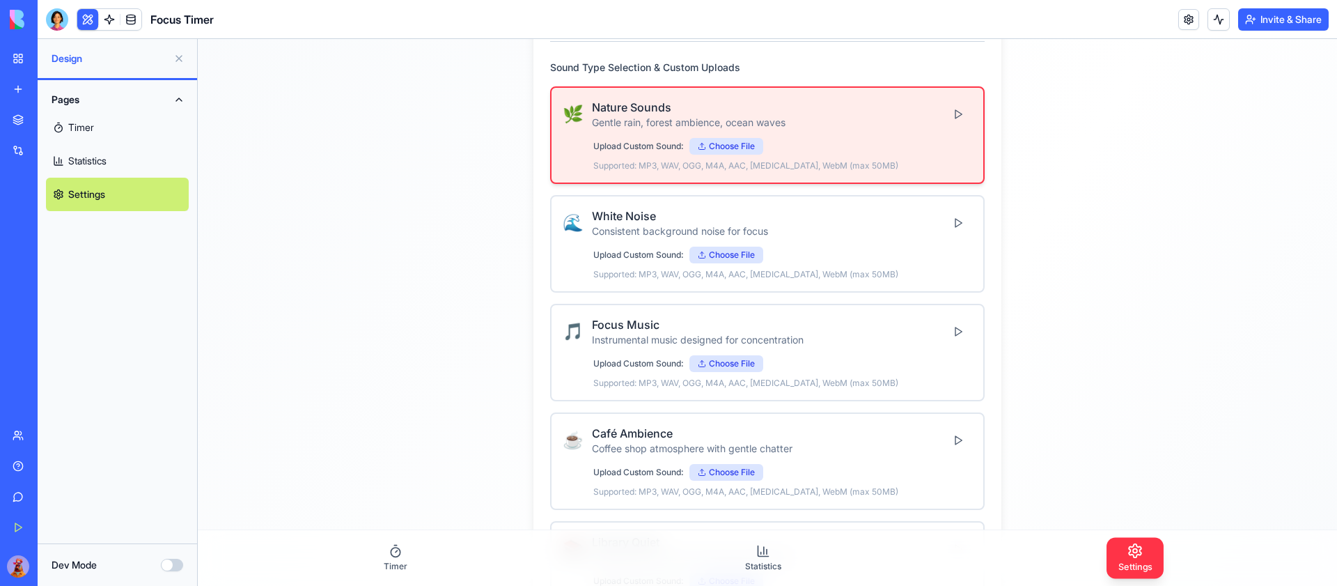
scroll to position [306, 0]
click at [973, 114] on div "🌿 Nature Sounds Gentle rain, forest ambience, ocean waves Upload Custom Sound: …" at bounding box center [767, 136] width 434 height 97
click at [964, 114] on button at bounding box center [958, 115] width 28 height 25
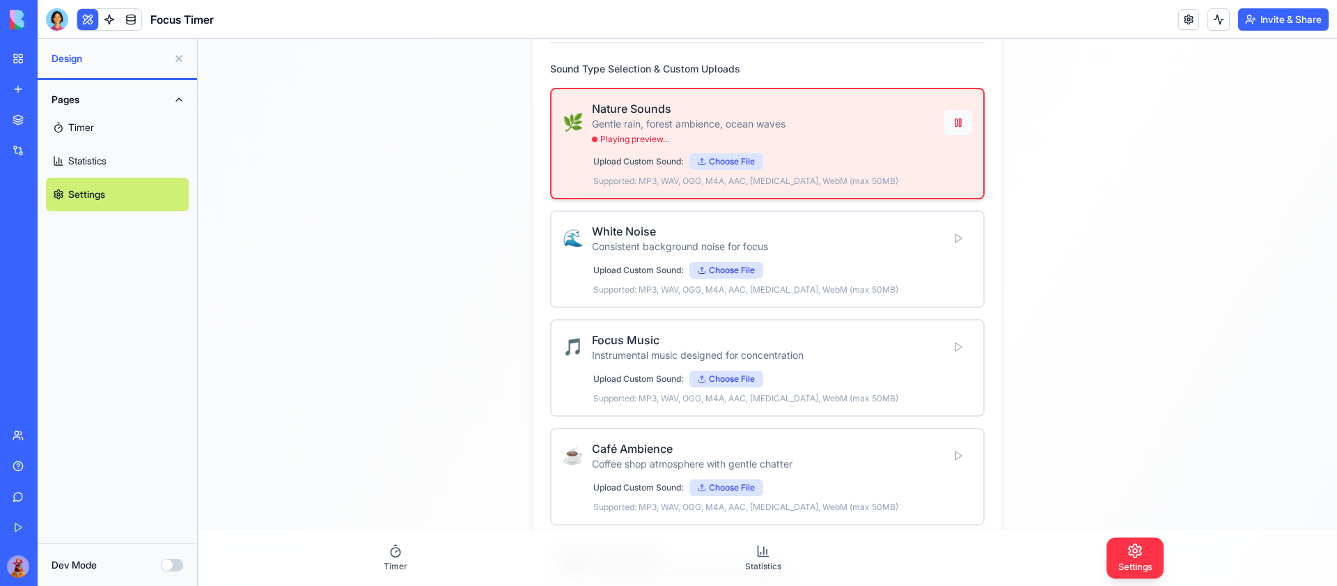
click at [958, 123] on button at bounding box center [958, 122] width 28 height 25
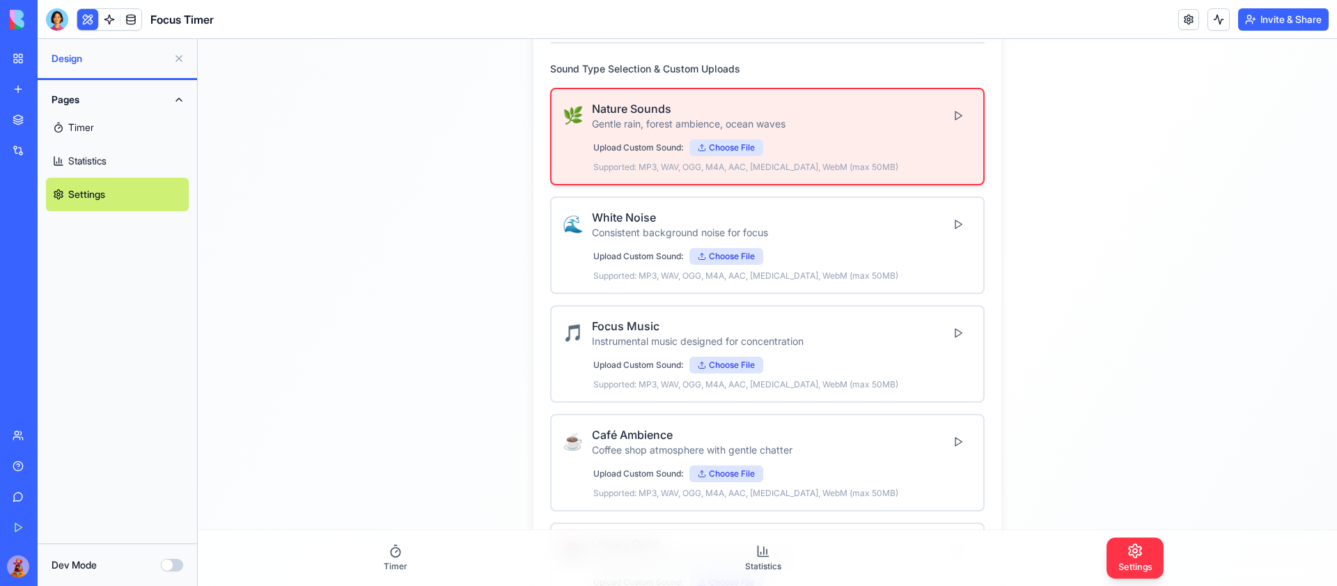
click at [944, 103] on button at bounding box center [958, 115] width 28 height 25
